Goal: Task Accomplishment & Management: Manage account settings

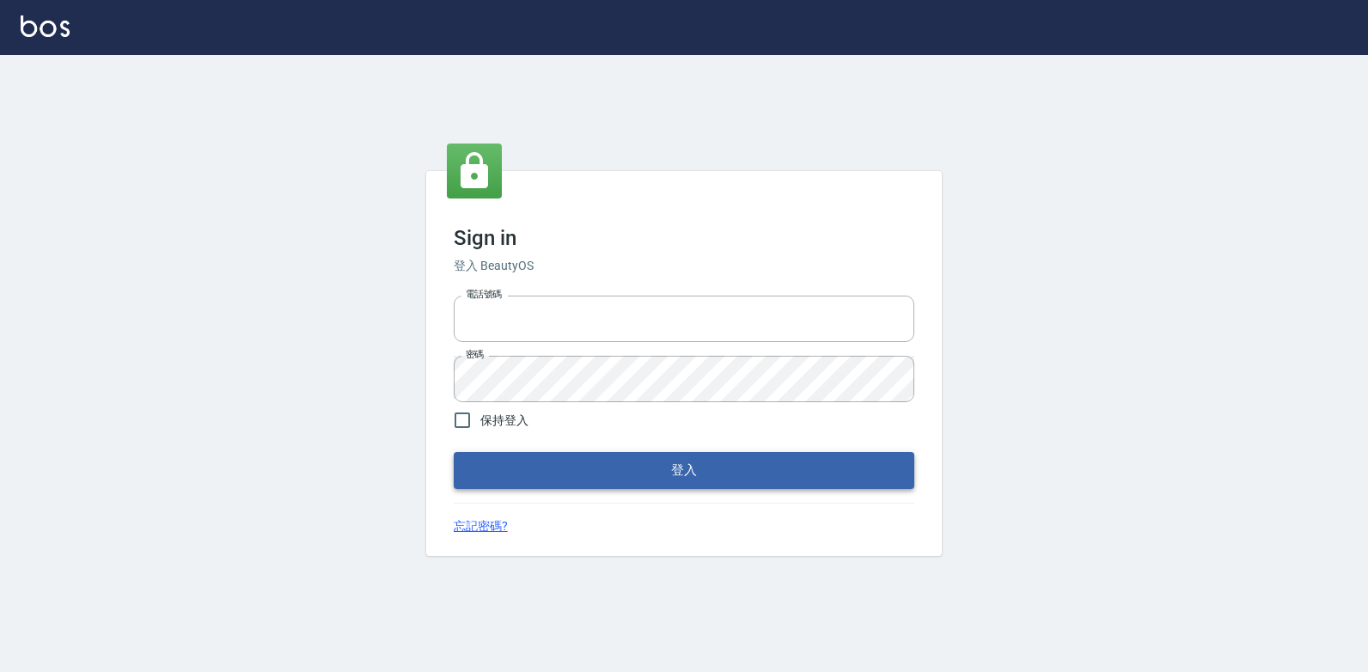
type input "047265856"
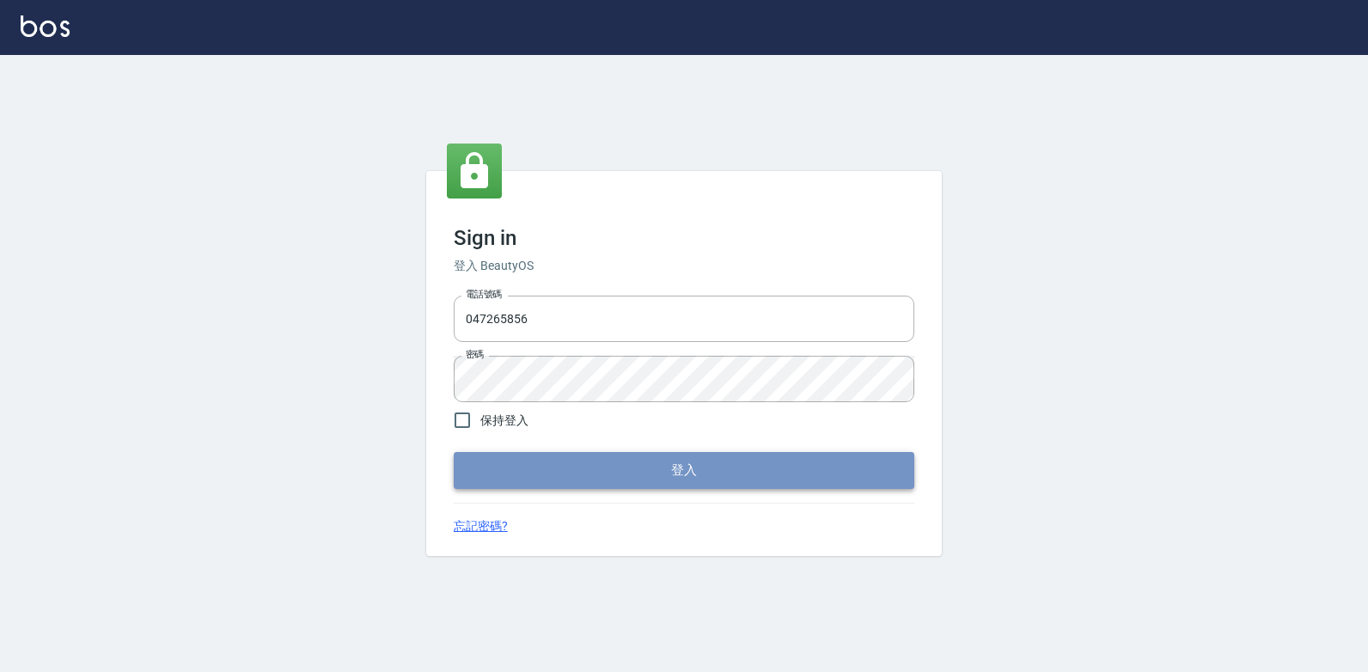
click at [841, 456] on button "登入" at bounding box center [684, 470] width 461 height 36
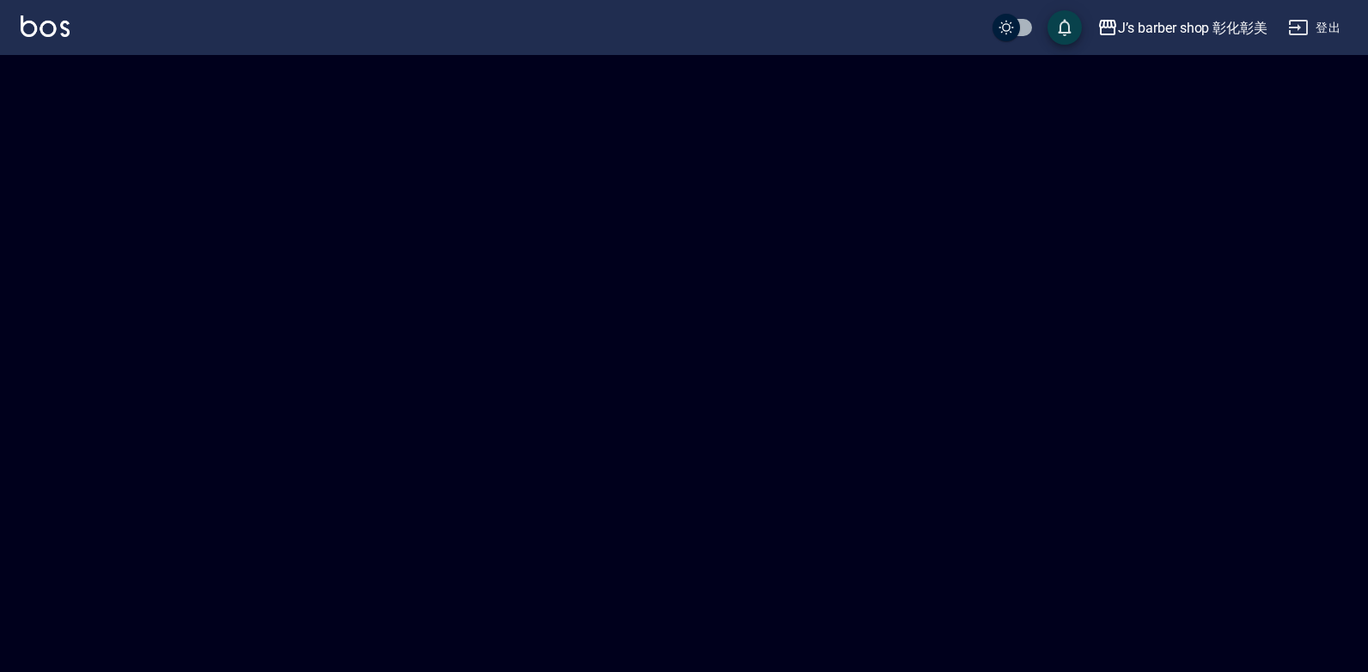
checkbox input "true"
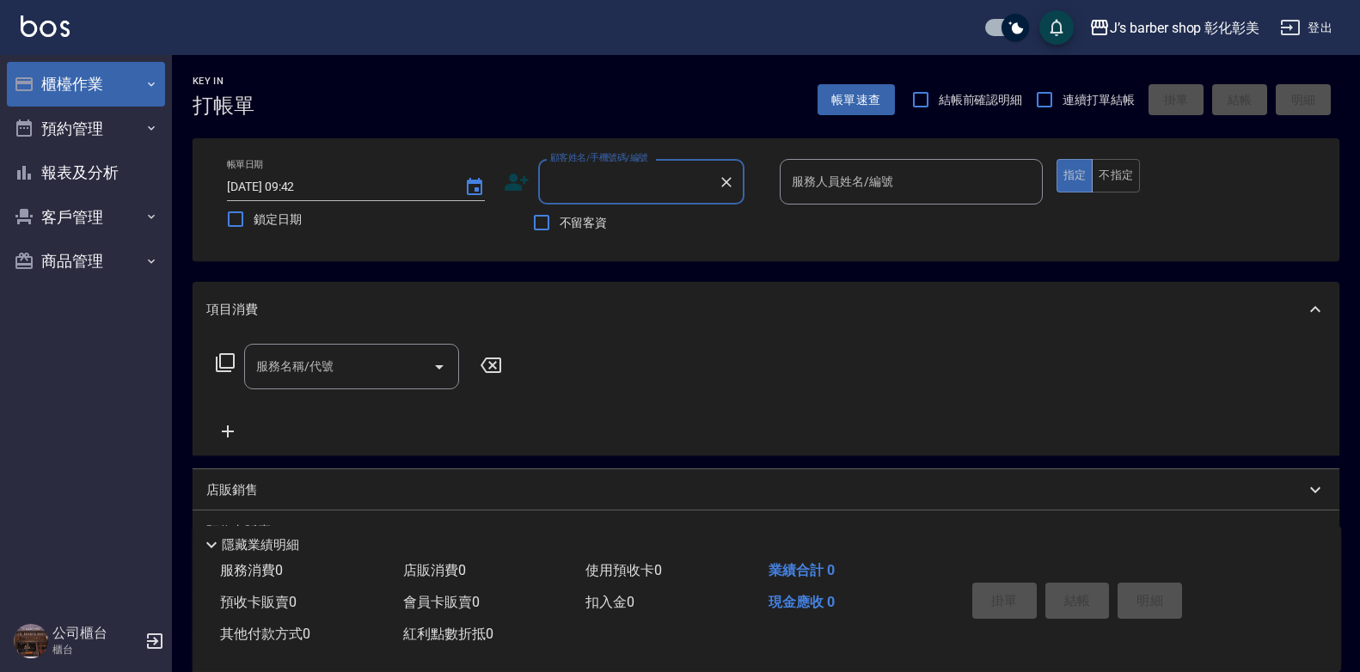
click at [58, 97] on button "櫃檯作業" at bounding box center [86, 84] width 158 height 45
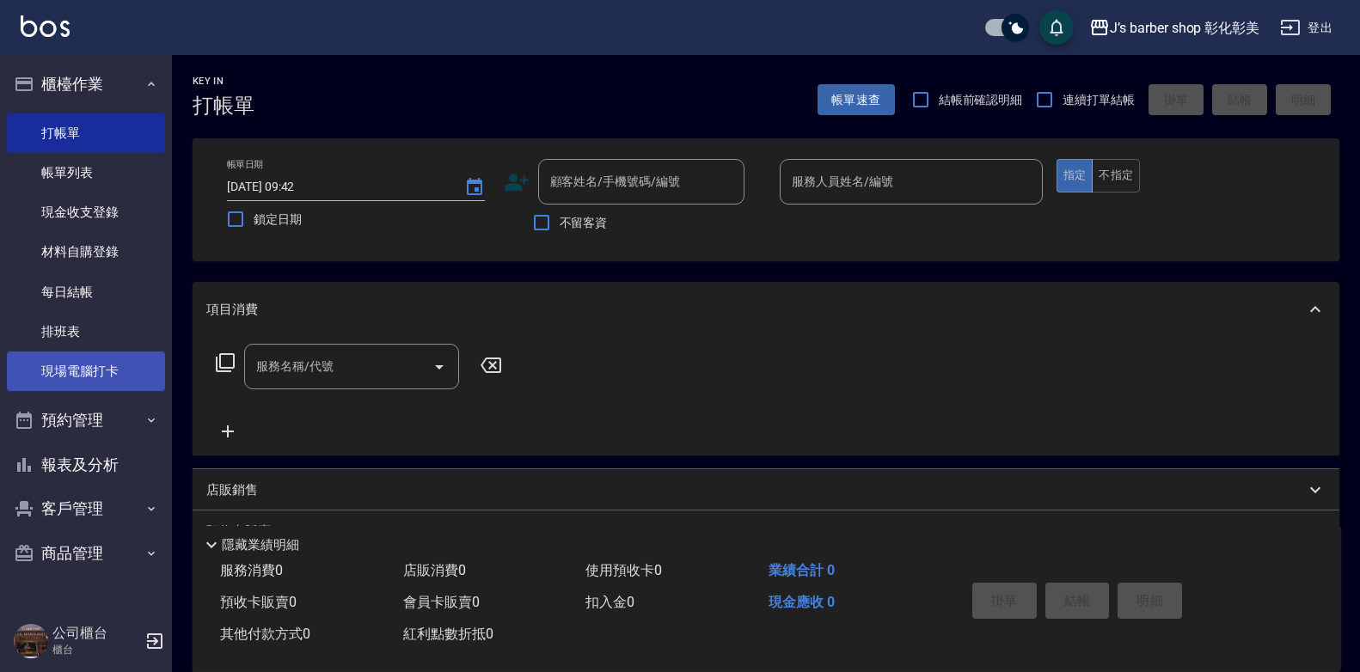
click at [101, 370] on link "現場電腦打卡" at bounding box center [86, 372] width 158 height 40
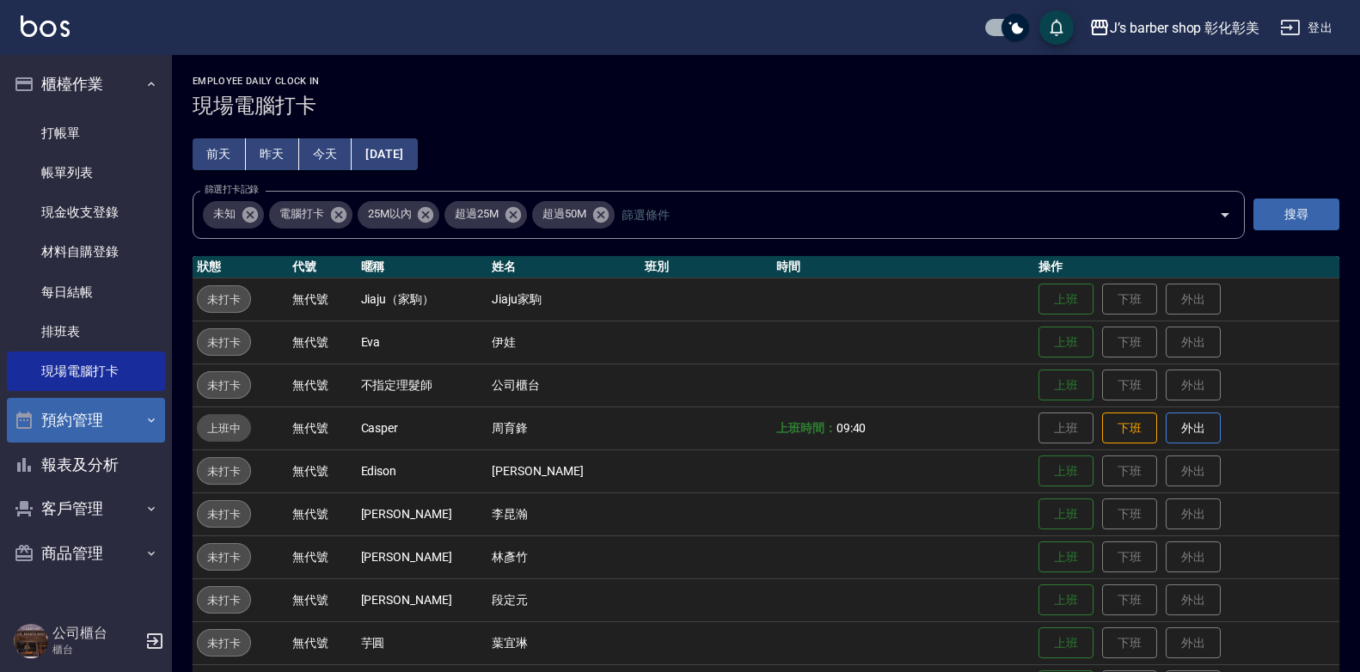
click at [141, 418] on button "預約管理" at bounding box center [86, 420] width 158 height 45
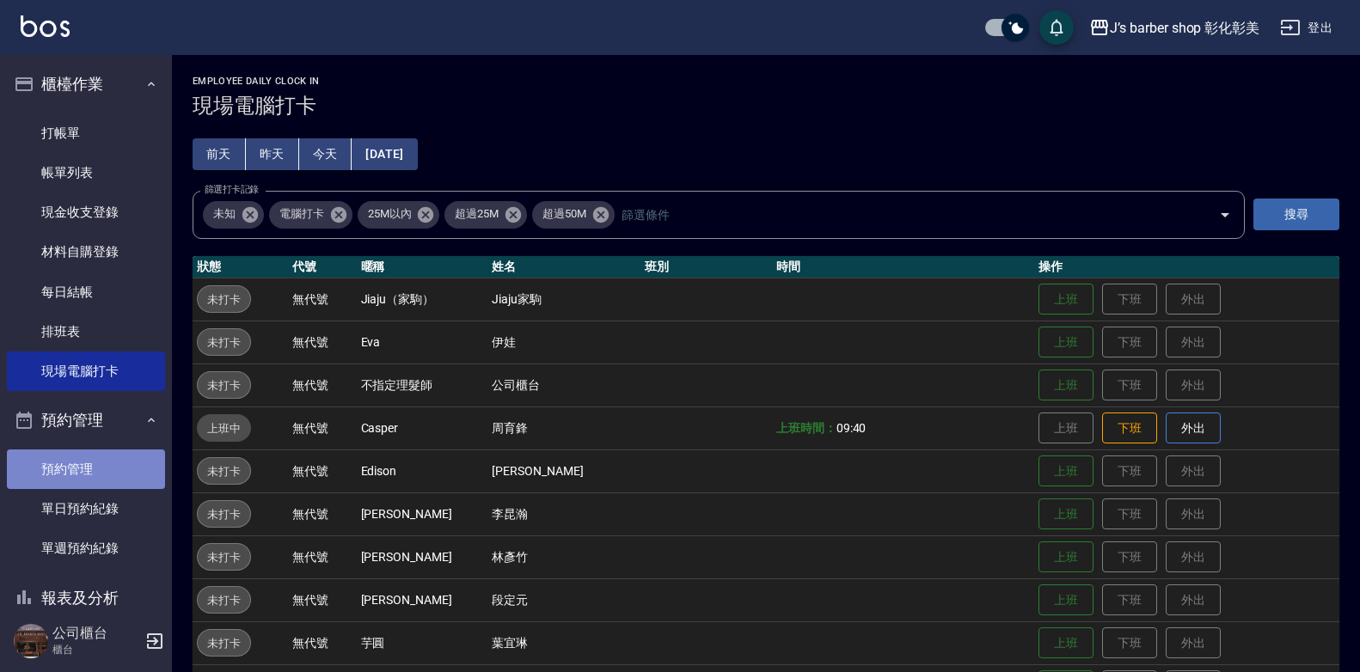
click at [137, 460] on link "預約管理" at bounding box center [86, 470] width 158 height 40
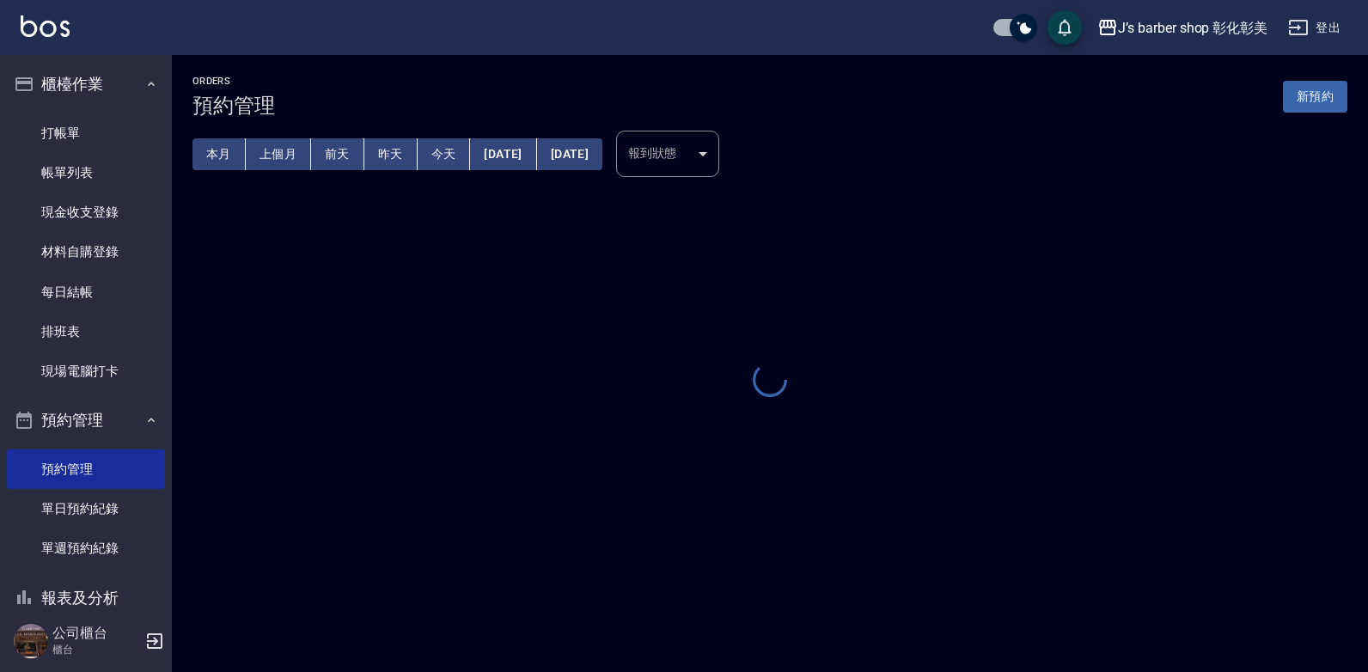
click at [431, 152] on button "今天" at bounding box center [444, 154] width 53 height 32
click at [441, 144] on button "今天" at bounding box center [444, 154] width 53 height 32
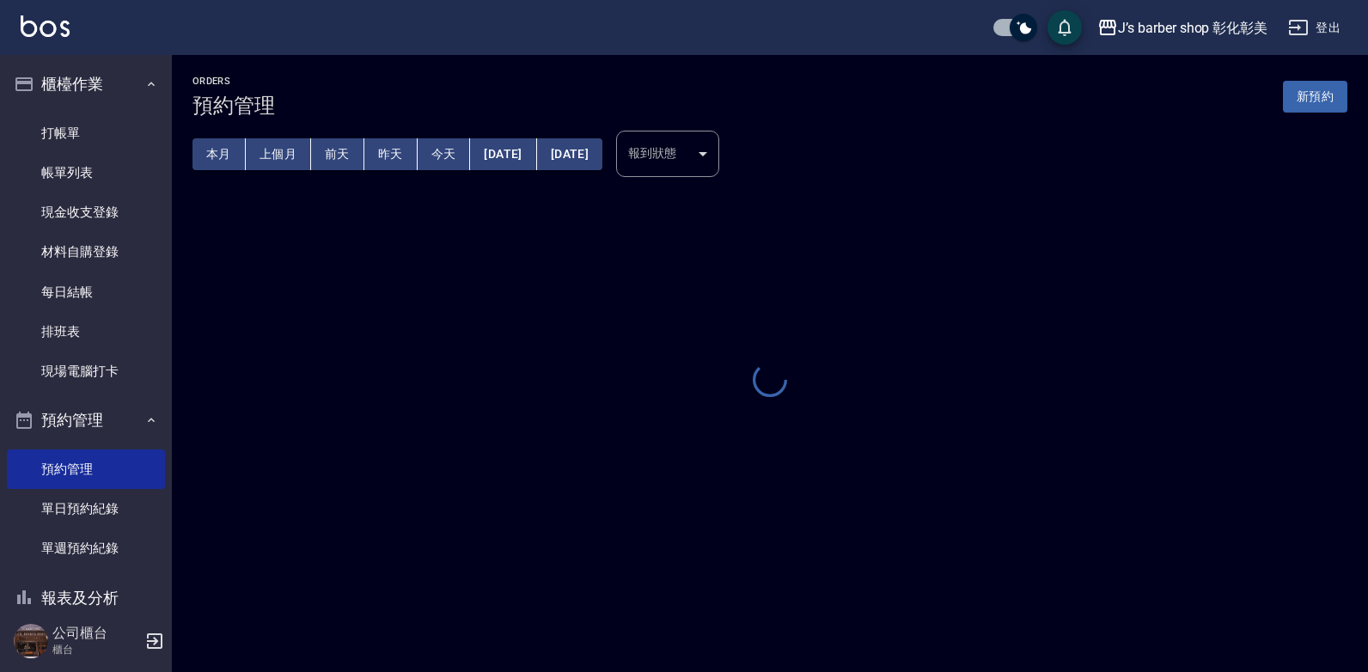
click at [441, 144] on button "今天" at bounding box center [444, 154] width 53 height 32
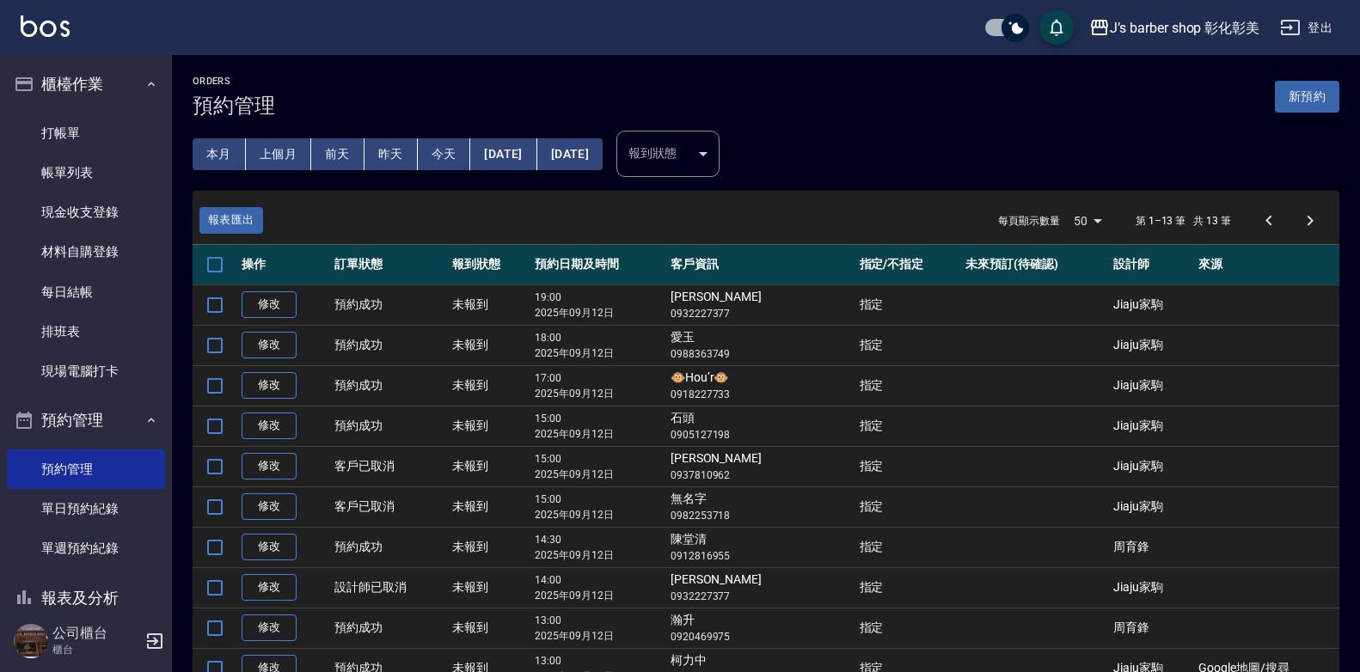
click at [447, 149] on button "今天" at bounding box center [444, 154] width 53 height 32
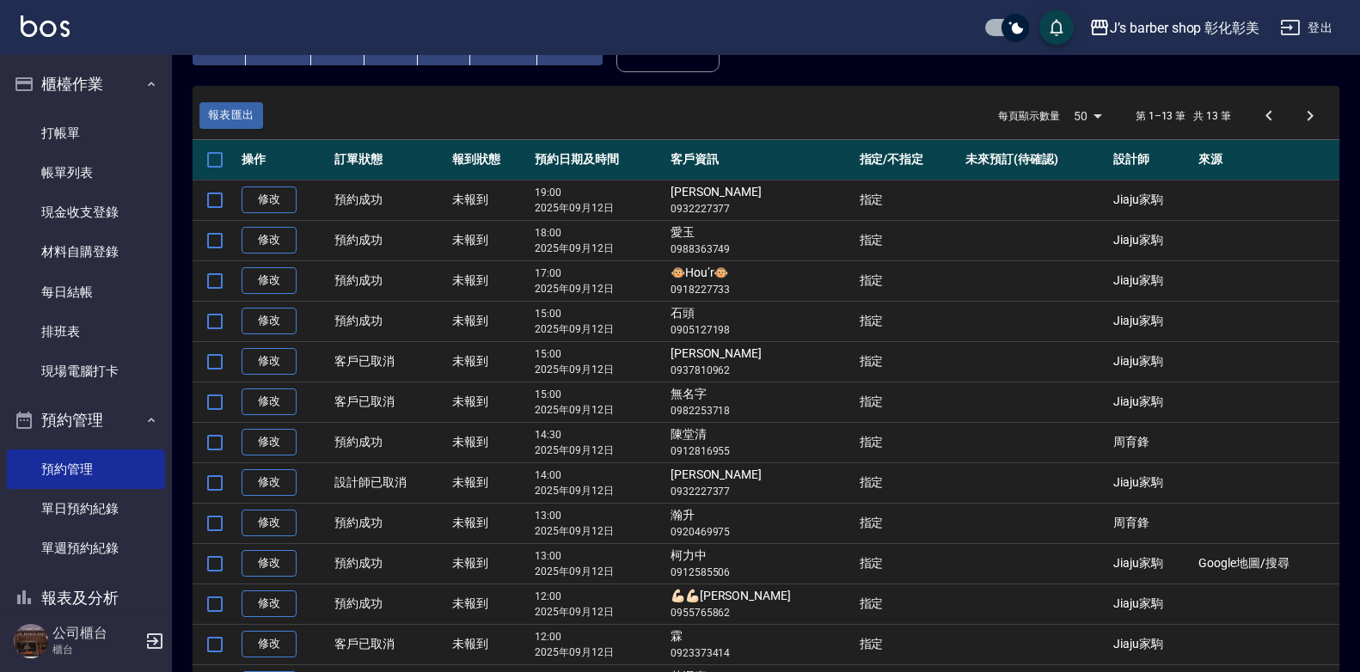
scroll to position [205, 0]
